Goal: Information Seeking & Learning: Learn about a topic

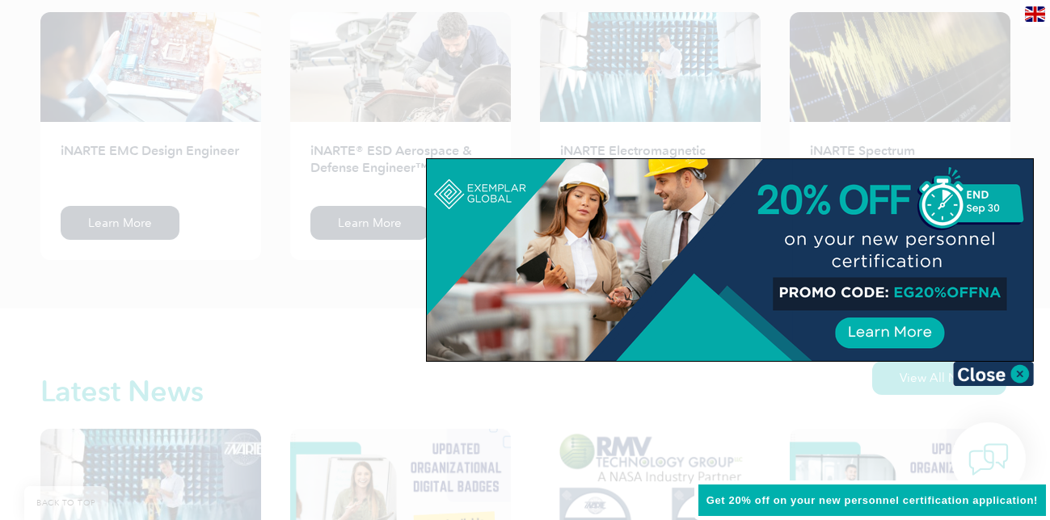
scroll to position [2224, 0]
click at [1019, 376] on img at bounding box center [993, 374] width 81 height 24
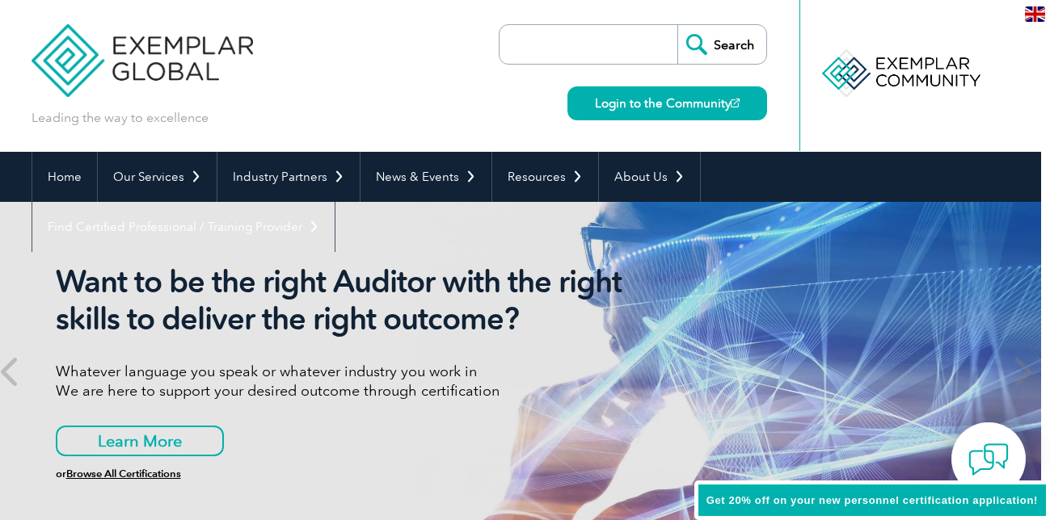
scroll to position [0, 9]
click at [905, 71] on div at bounding box center [899, 73] width 161 height 89
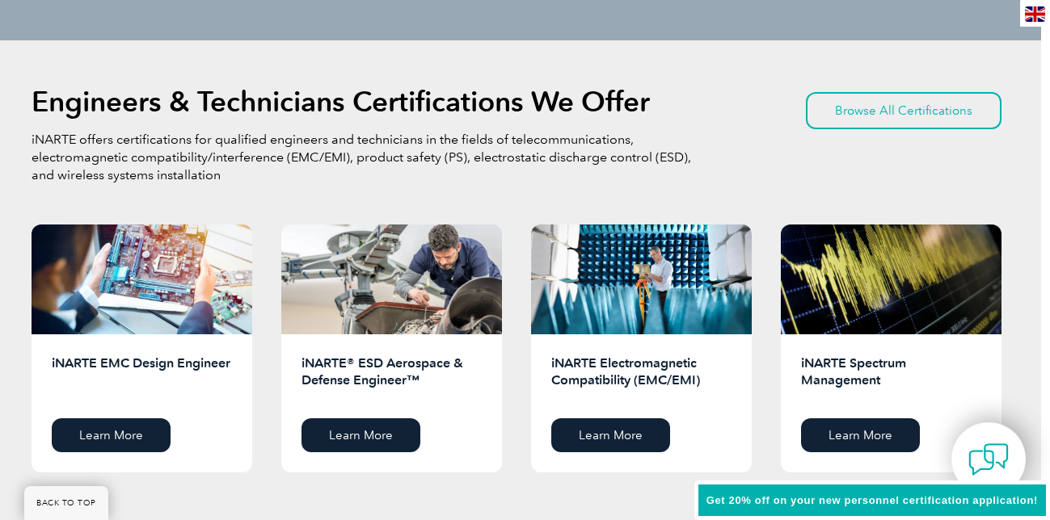
scroll to position [2015, 9]
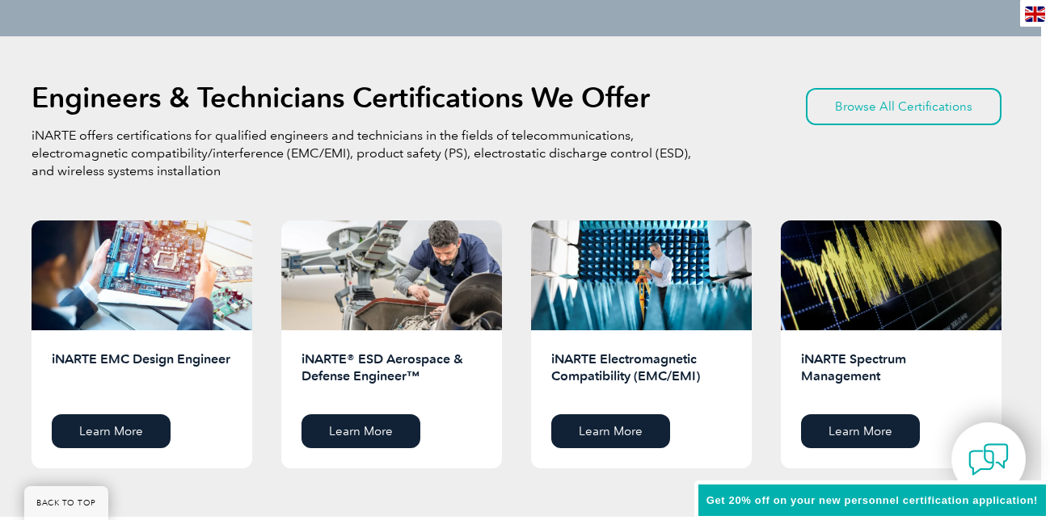
click at [383, 154] on p "iNARTE offers certifications for qualified engineers and technicians in the fie…" at bounding box center [363, 153] width 663 height 53
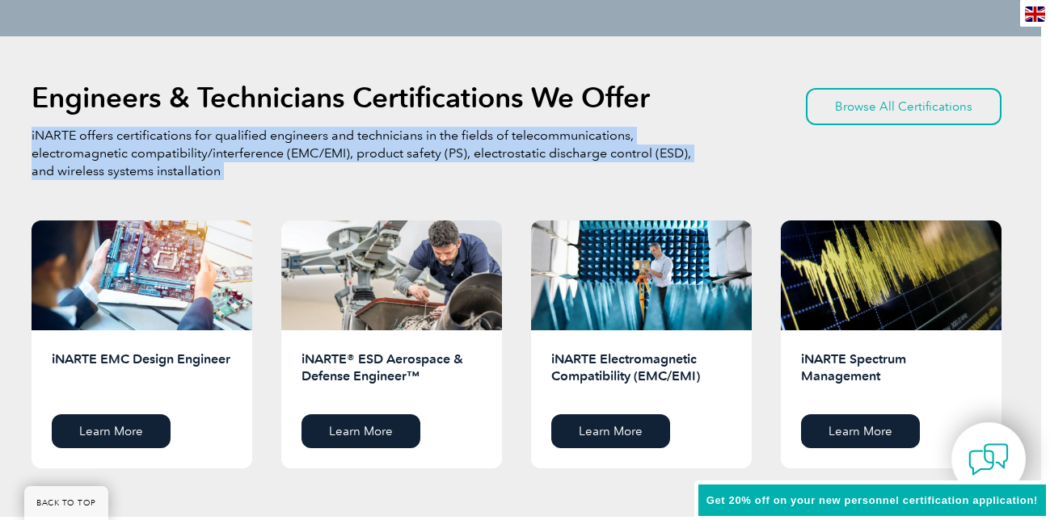
click at [383, 154] on p "iNARTE offers certifications for qualified engineers and technicians in the fie…" at bounding box center [363, 153] width 663 height 53
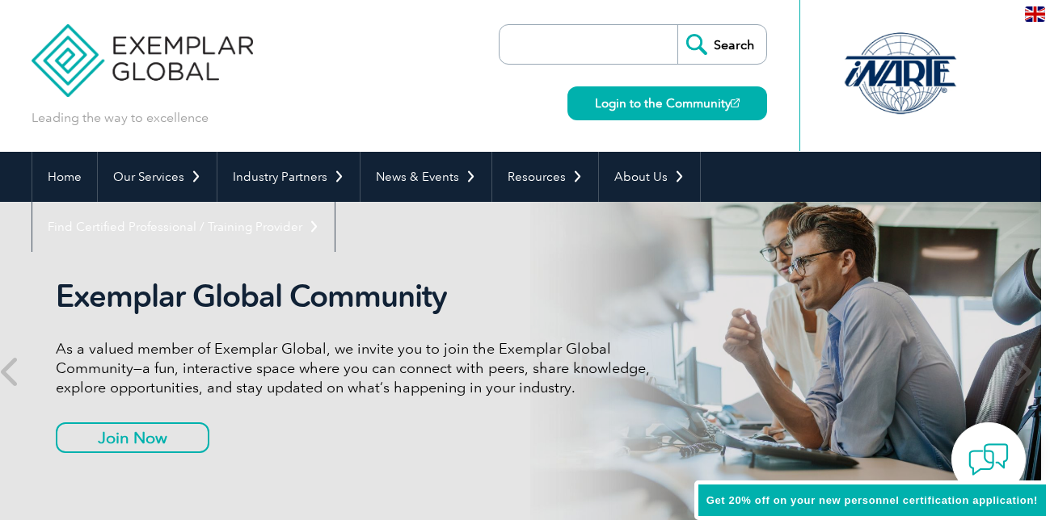
scroll to position [0, 9]
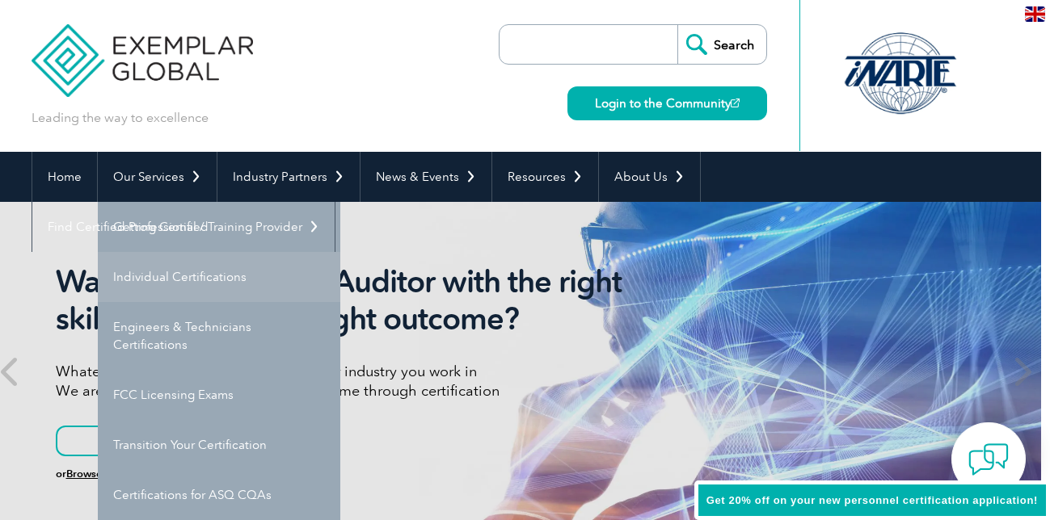
click at [169, 270] on link "Individual Certifications" at bounding box center [219, 277] width 242 height 50
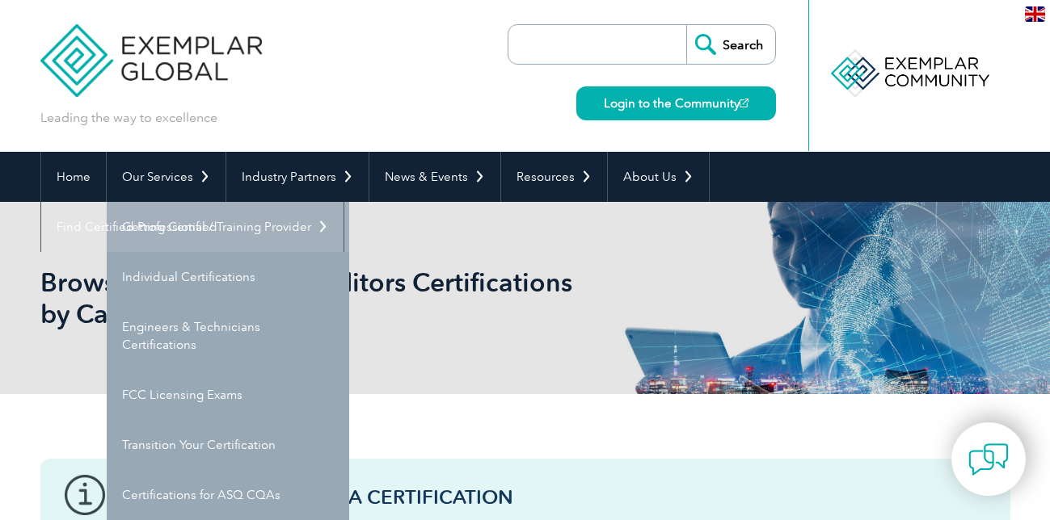
click at [183, 235] on link "Getting Certified" at bounding box center [228, 227] width 242 height 50
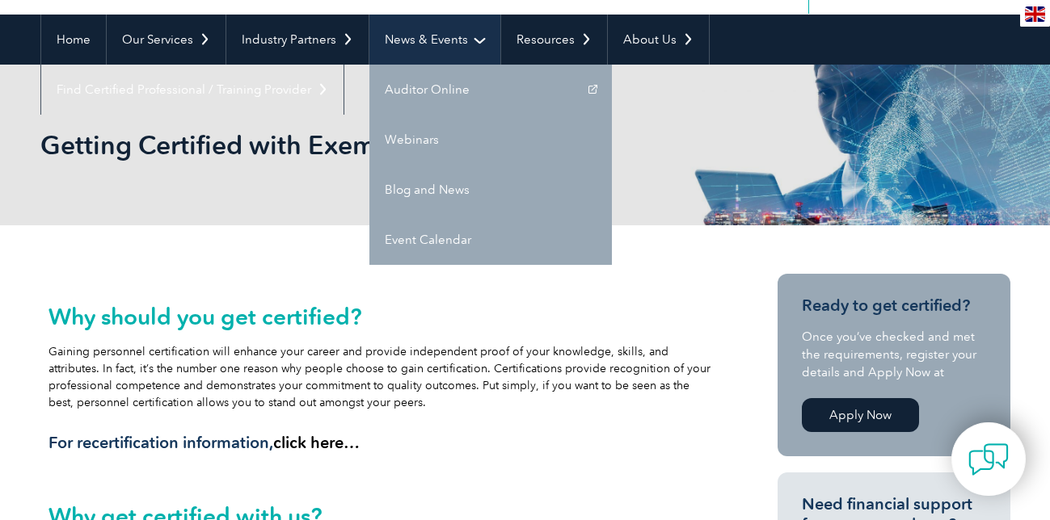
scroll to position [145, 0]
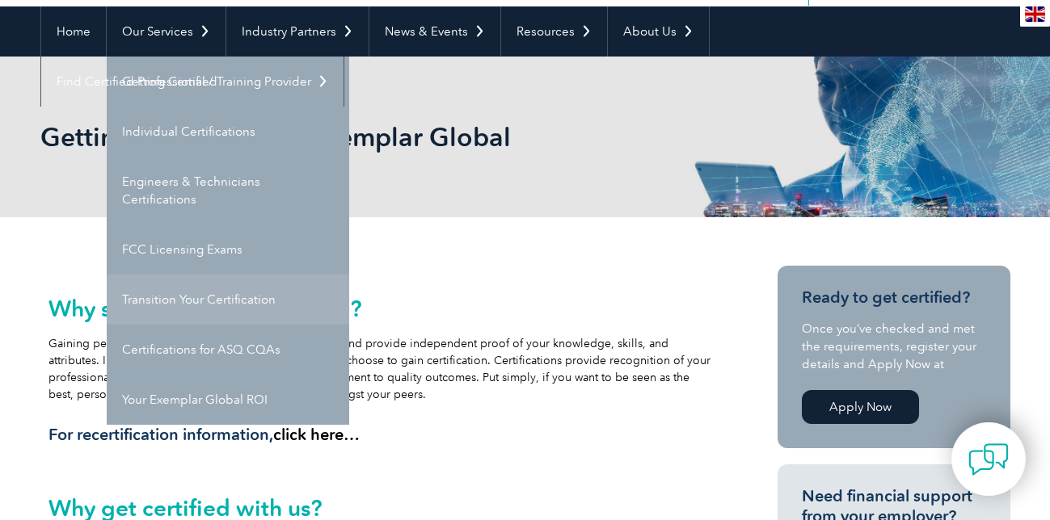
click at [191, 299] on link "Transition Your Certification" at bounding box center [228, 300] width 242 height 50
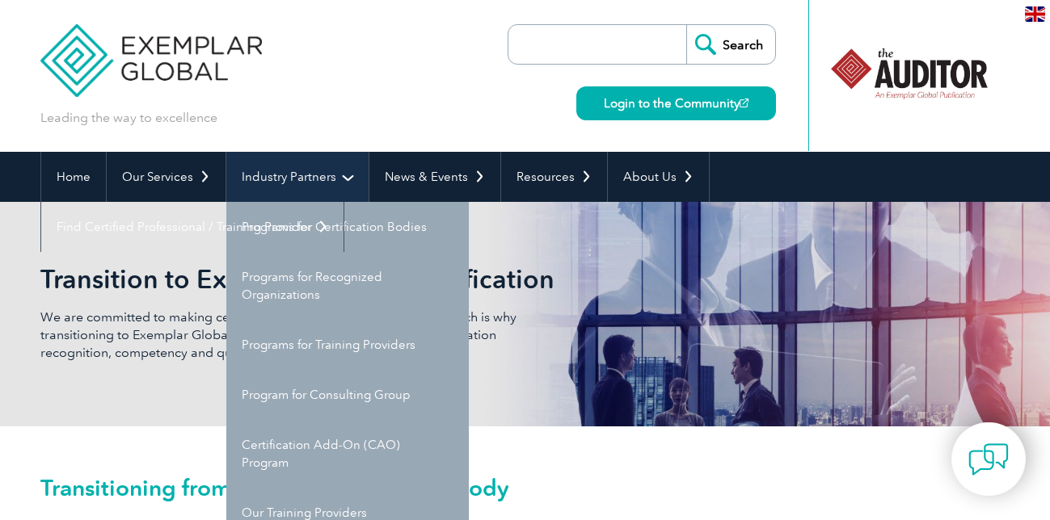
scroll to position [5, 0]
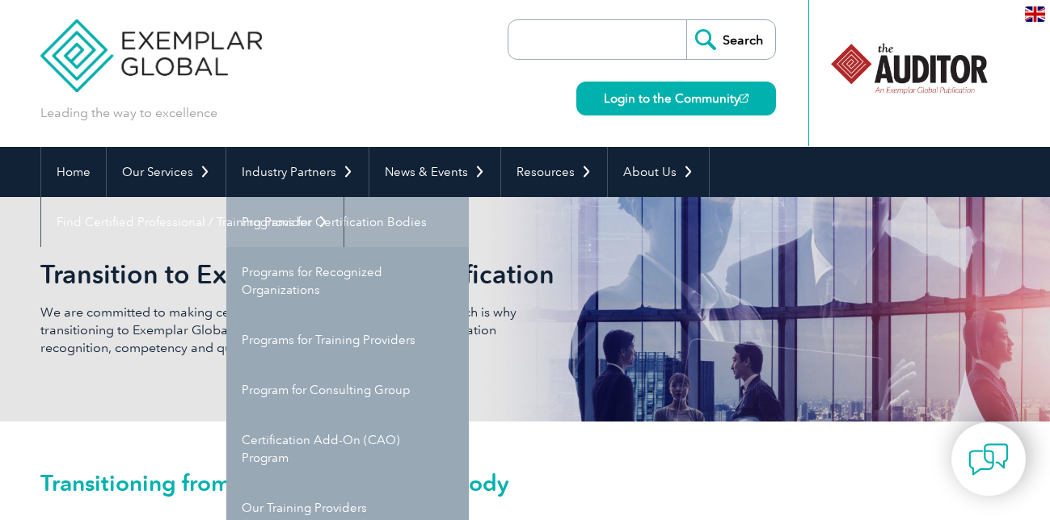
click at [281, 205] on link "Programs for Certification Bodies" at bounding box center [347, 222] width 242 height 50
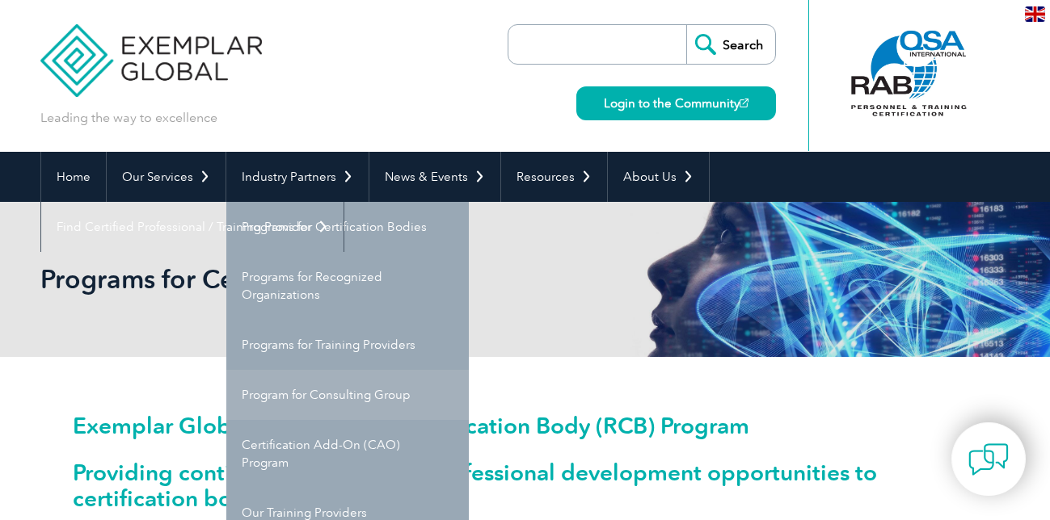
click at [344, 405] on link "Program for Consulting Group" at bounding box center [347, 395] width 242 height 50
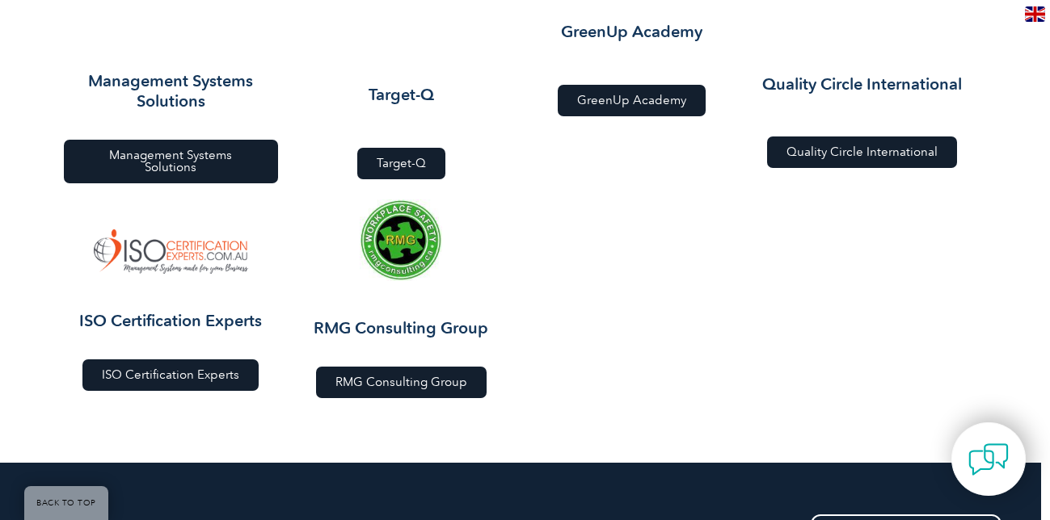
scroll to position [2053, 9]
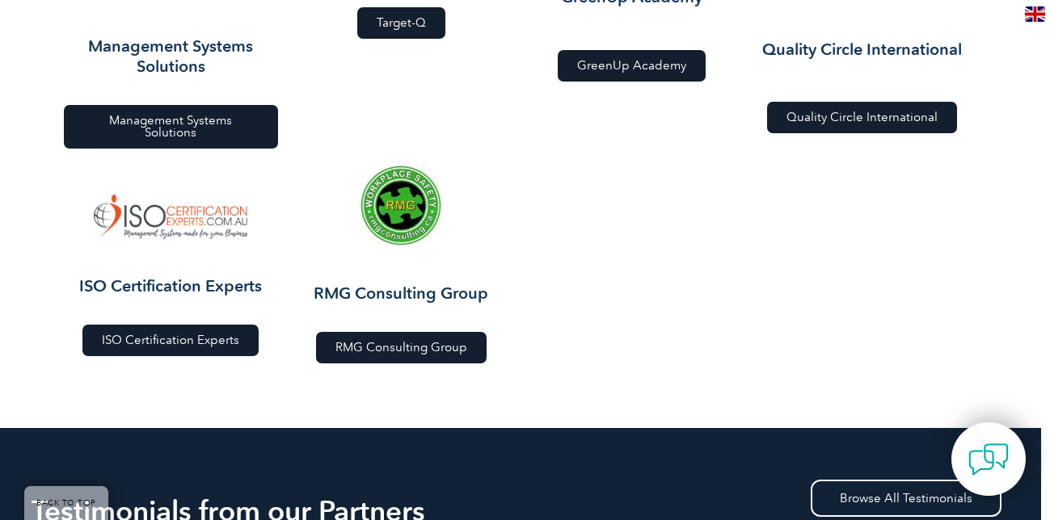
click at [172, 276] on h3 "ISO Certification Experts" at bounding box center [171, 286] width 214 height 20
click at [240, 276] on h3 "ISO Certification Experts" at bounding box center [171, 286] width 214 height 20
drag, startPoint x: 263, startPoint y: 271, endPoint x: 40, endPoint y: 274, distance: 223.1
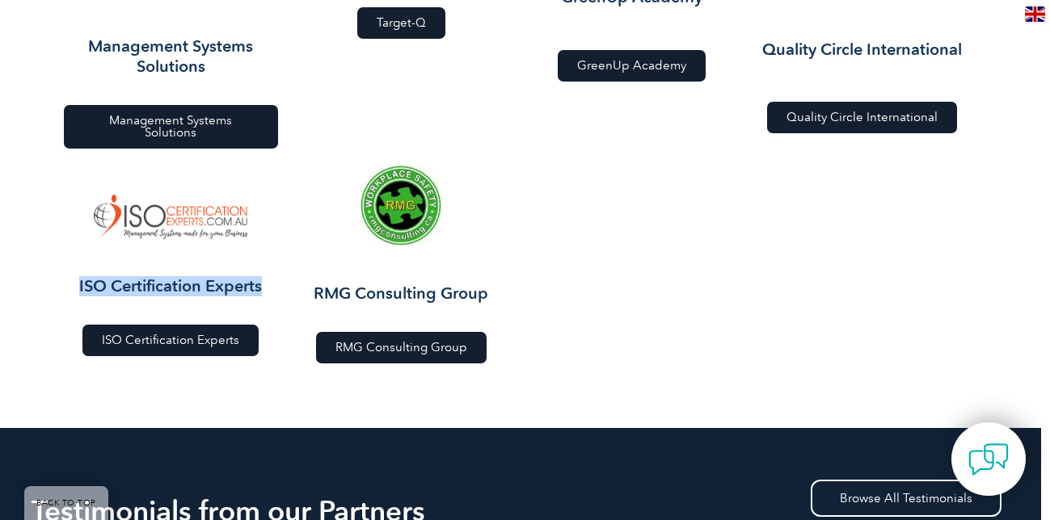
click at [40, 274] on section "ISO Certification Experts ISO Certification Experts RMG Consulting Group RMG Co…" at bounding box center [517, 264] width 970 height 215
click at [234, 276] on h3 "ISO Certification Experts" at bounding box center [171, 286] width 214 height 20
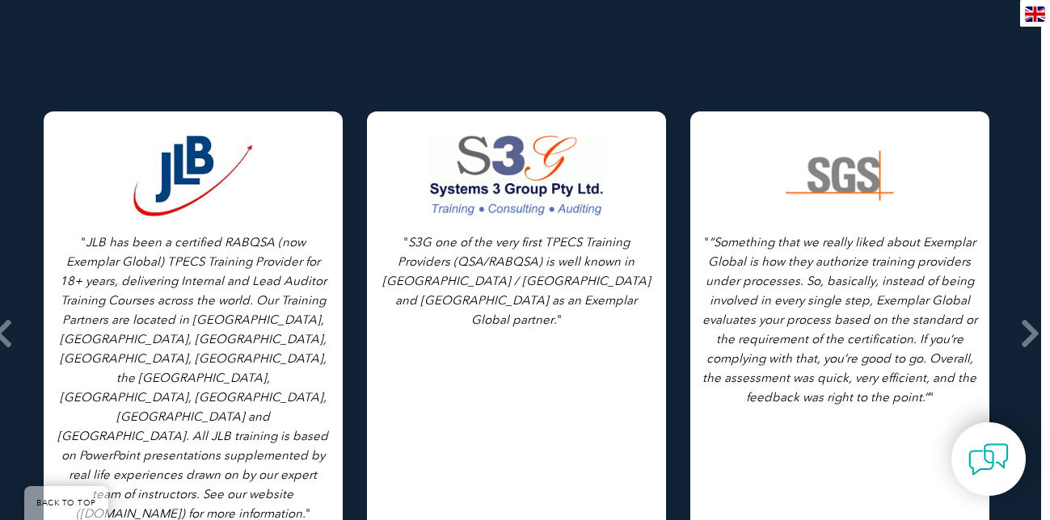
scroll to position [2575, 9]
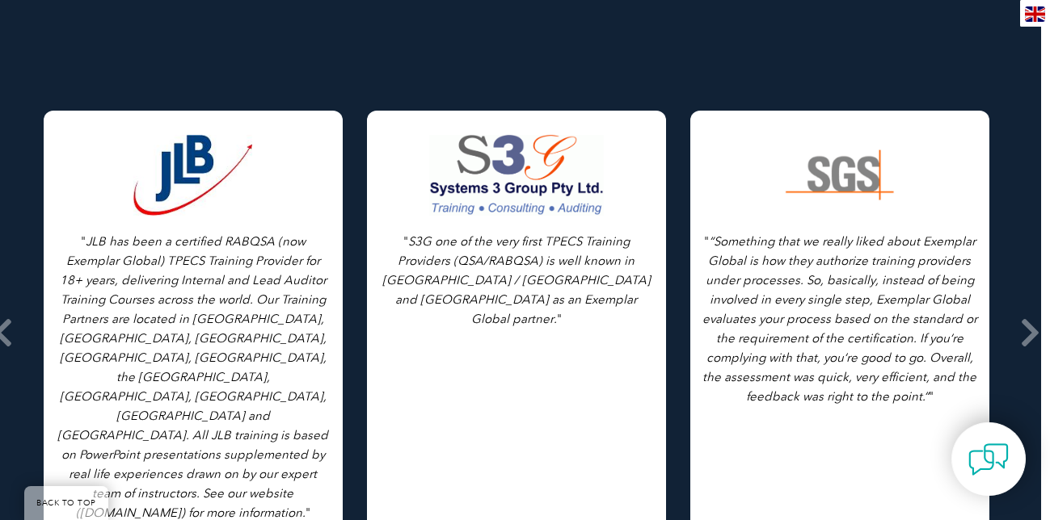
click at [215, 239] on icon "JLB has been a certified RABQSA (now Exemplar Global) TPECS Training Provider f…" at bounding box center [192, 377] width 271 height 286
click at [215, 239] on p "" JLB has been a certified RABQSA (now Exemplar Global) TPECS Training Provider…" at bounding box center [193, 377] width 275 height 291
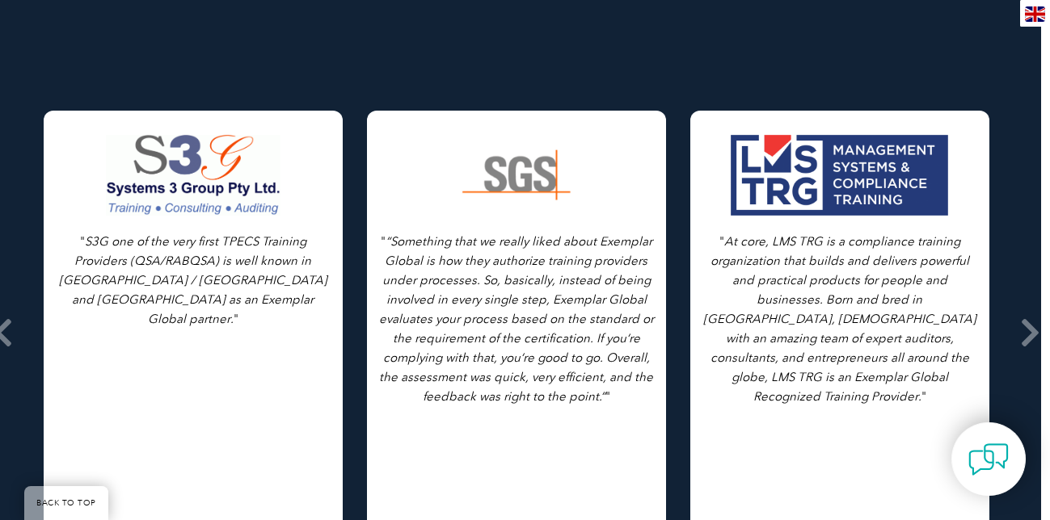
click at [507, 245] on icon "“Something that we really liked about Exemplar Global is how they authorize tra…" at bounding box center [516, 319] width 275 height 170
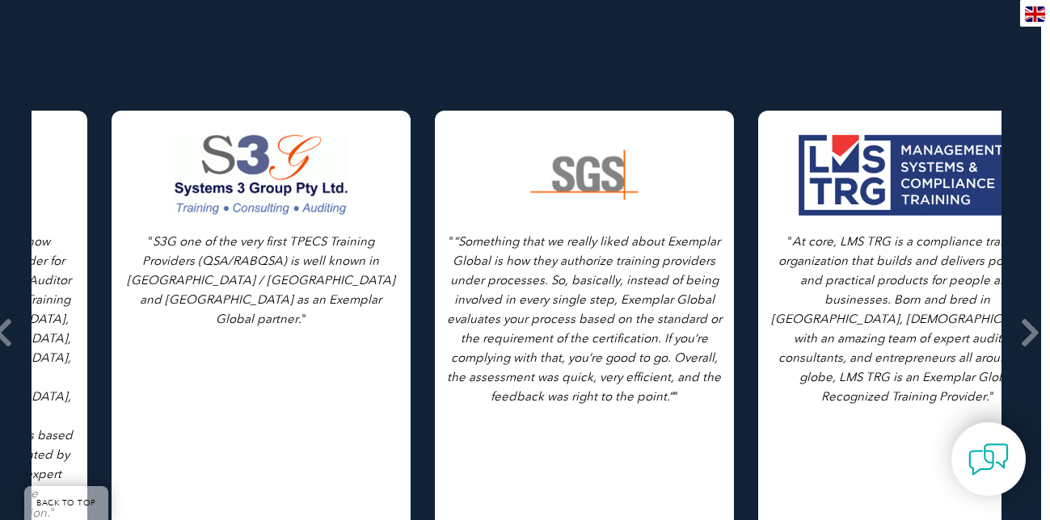
drag, startPoint x: 383, startPoint y: 224, endPoint x: 451, endPoint y: 348, distance: 141.8
click at [451, 348] on p "" “Something that we really liked about Exemplar Global is how they authorize t…" at bounding box center [584, 319] width 275 height 175
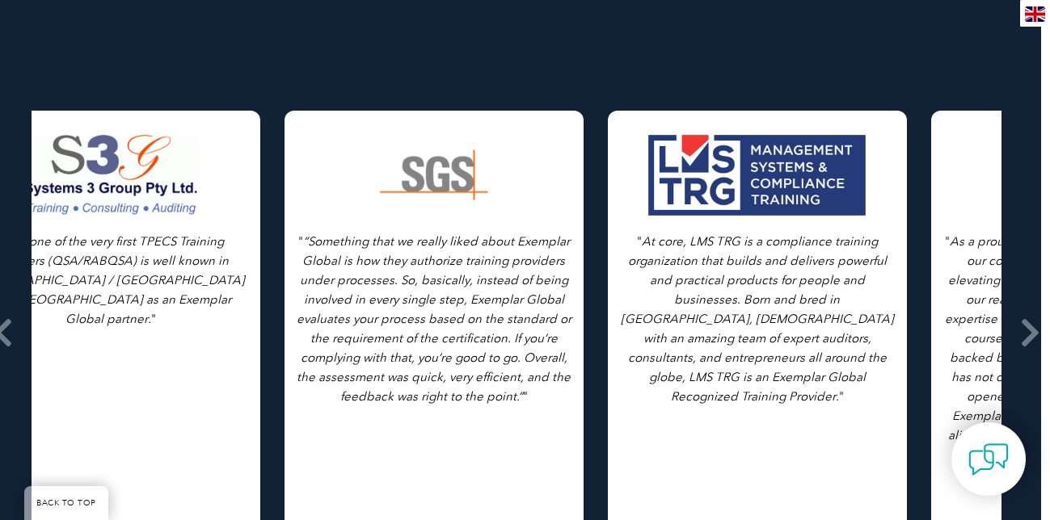
drag, startPoint x: 595, startPoint y: 378, endPoint x: 512, endPoint y: 230, distance: 170.0
click at [512, 234] on icon "“Something that we really liked about Exemplar Global is how they authorize tra…" at bounding box center [434, 319] width 275 height 170
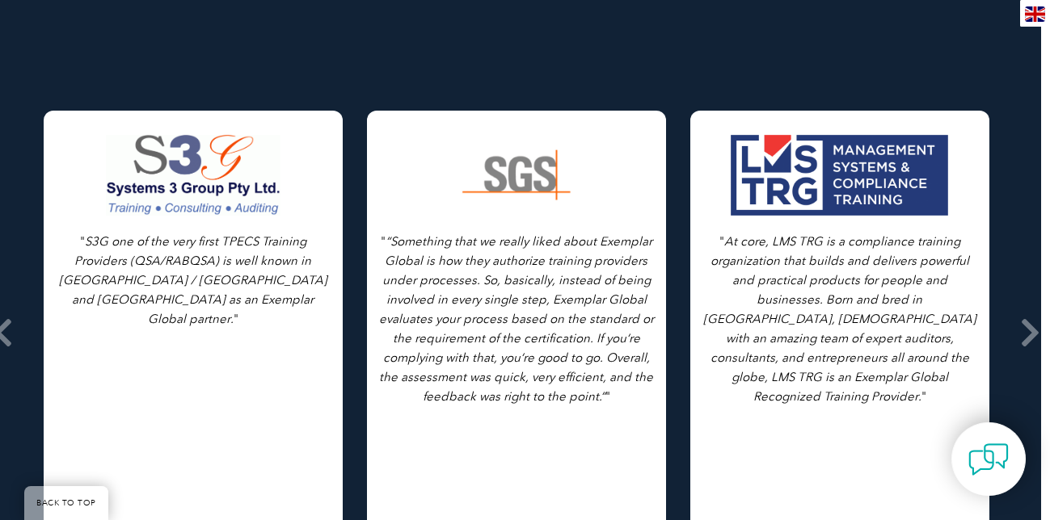
drag, startPoint x: 484, startPoint y: 225, endPoint x: 503, endPoint y: 415, distance: 190.1
click at [508, 436] on div "" “Something that we really liked about Exemplar Global is how they authorize t…" at bounding box center [516, 333] width 299 height 444
click at [506, 314] on p "" “Something that we really liked about Exemplar Global is how they authorize t…" at bounding box center [516, 319] width 275 height 175
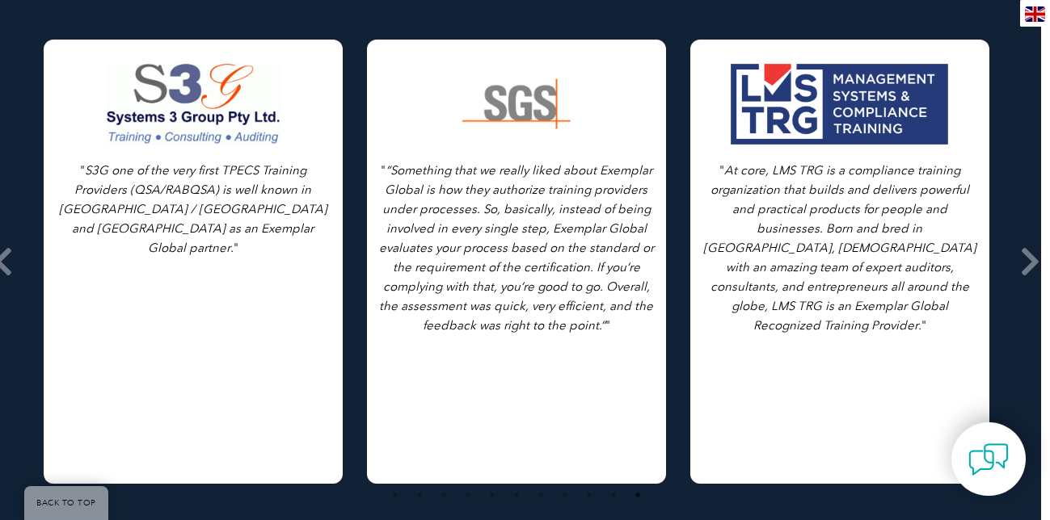
scroll to position [2647, 9]
click at [1026, 262] on icon at bounding box center [1030, 262] width 20 height 0
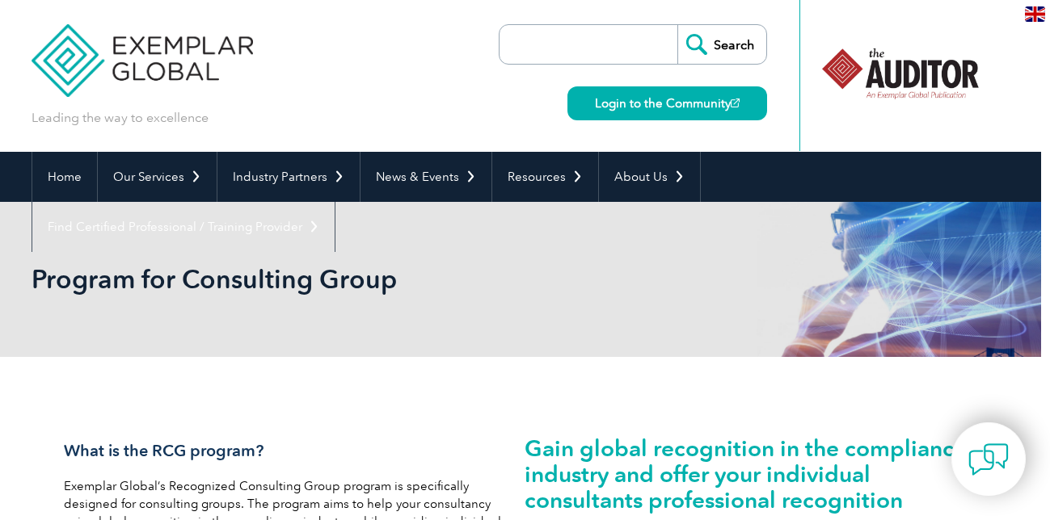
scroll to position [0, 9]
